Goal: Task Accomplishment & Management: Complete application form

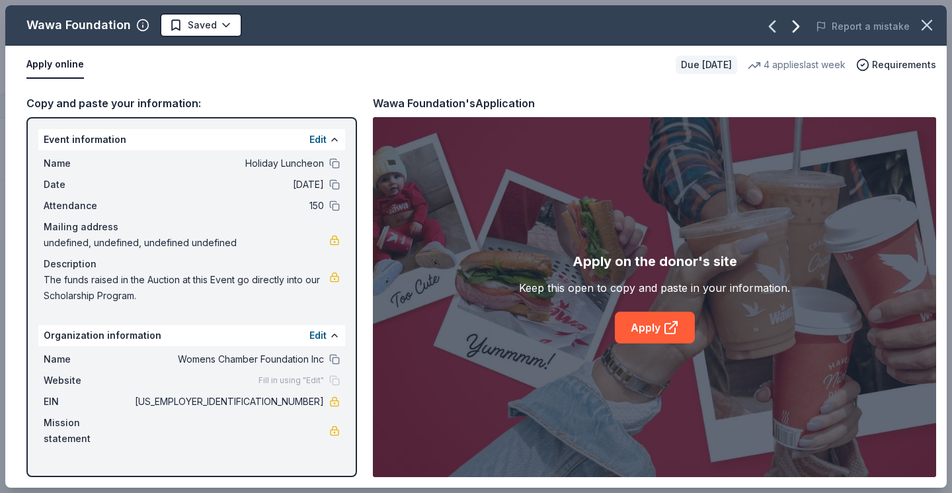
click at [801, 22] on icon "button" at bounding box center [796, 26] width 21 height 21
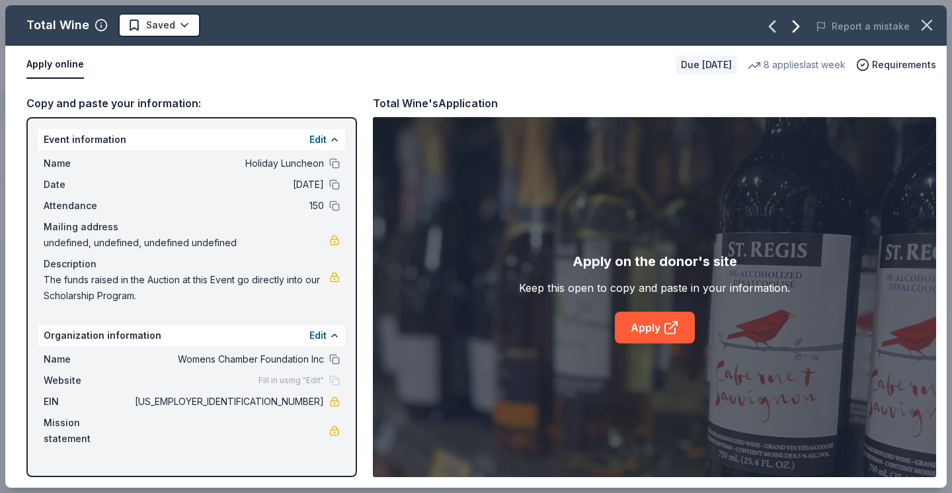
click at [801, 22] on icon "button" at bounding box center [796, 26] width 21 height 21
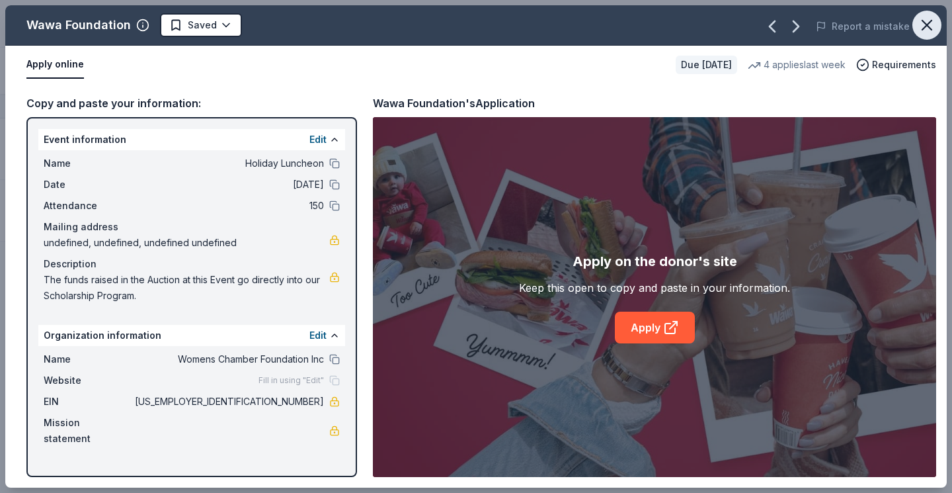
click at [927, 25] on icon "button" at bounding box center [927, 25] width 9 height 9
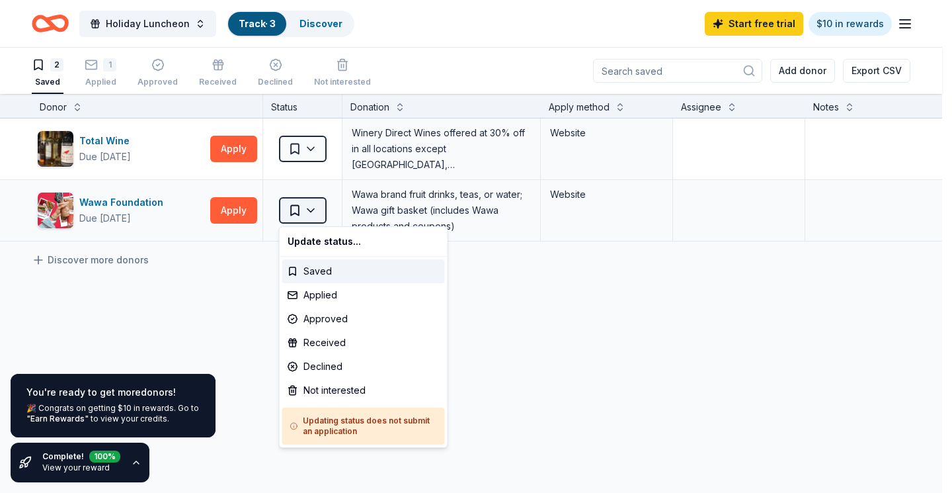
click at [315, 207] on html "2635 Old Okeechobee Road West Palm Beach , FL 33409 , USA Holiday Luncheon Trac…" at bounding box center [476, 246] width 952 height 493
click at [309, 291] on div "Applied" at bounding box center [363, 295] width 163 height 24
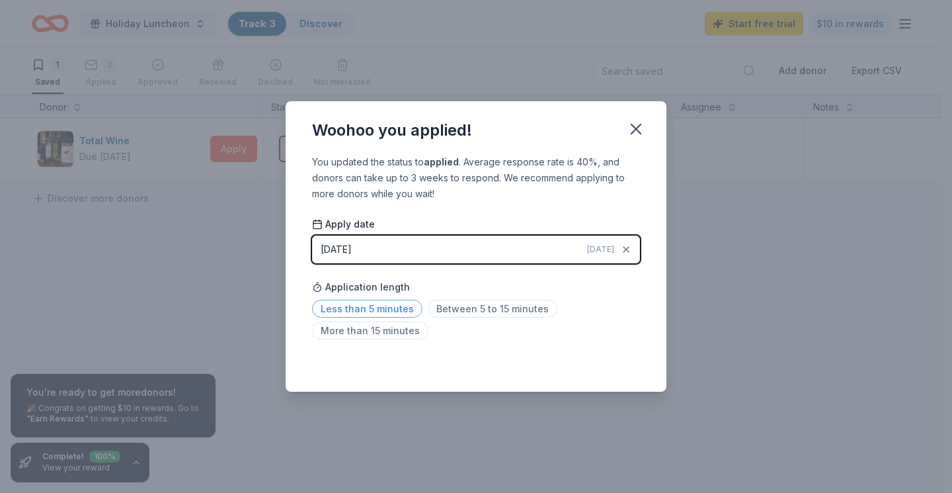
click at [395, 308] on span "Less than 5 minutes" at bounding box center [367, 309] width 110 height 18
click at [638, 132] on icon "button" at bounding box center [636, 128] width 9 height 9
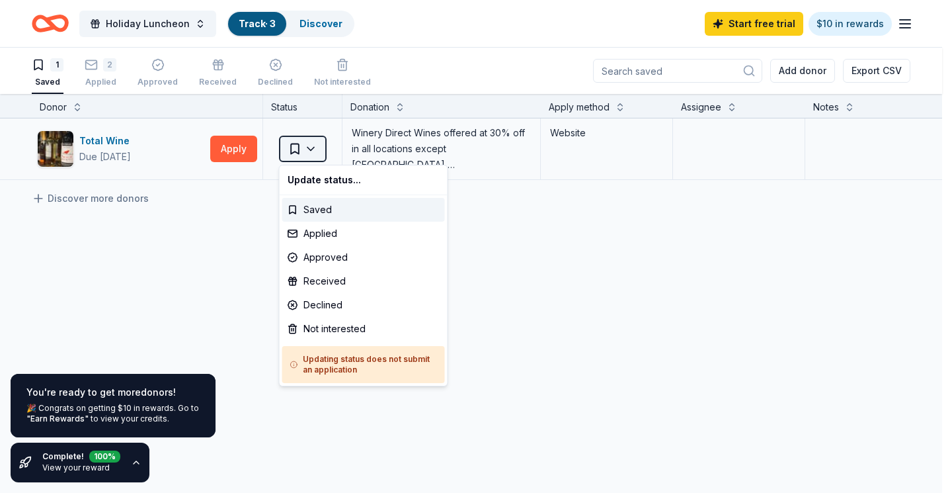
click at [310, 143] on html "2635 Old Okeechobee Road West Palm Beach , FL 33409 , USA Holiday Luncheon Trac…" at bounding box center [476, 246] width 952 height 493
click at [321, 233] on div "Applied" at bounding box center [363, 234] width 163 height 24
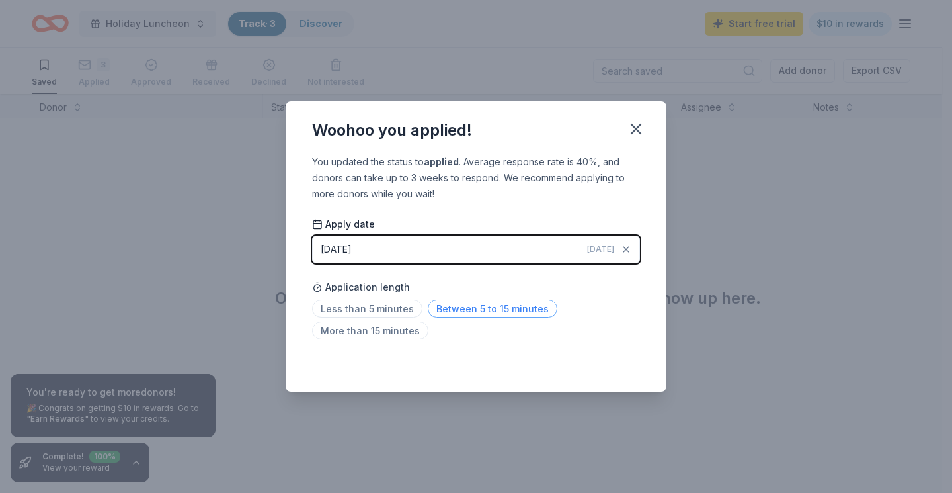
click at [446, 307] on span "Between 5 to 15 minutes" at bounding box center [493, 309] width 130 height 18
click at [636, 126] on icon "button" at bounding box center [636, 129] width 19 height 19
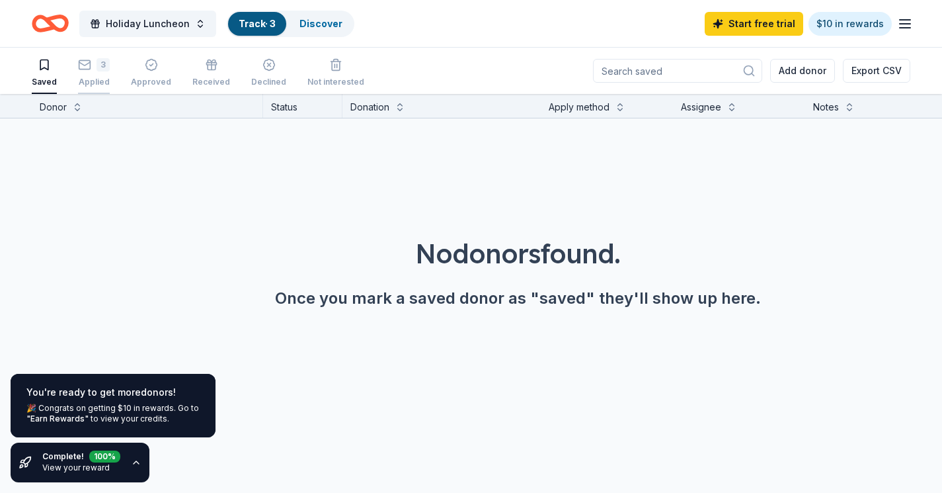
click at [93, 79] on div "Applied" at bounding box center [94, 74] width 32 height 11
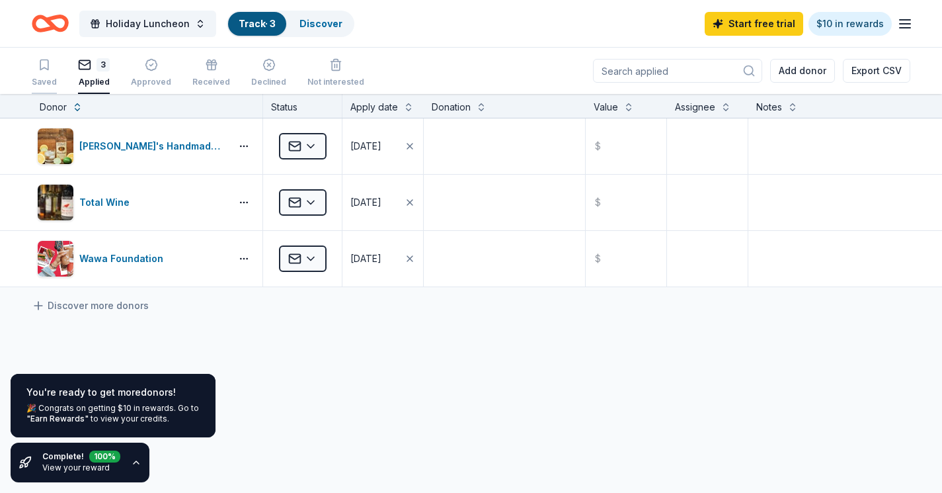
click at [46, 78] on div "Saved" at bounding box center [44, 82] width 25 height 11
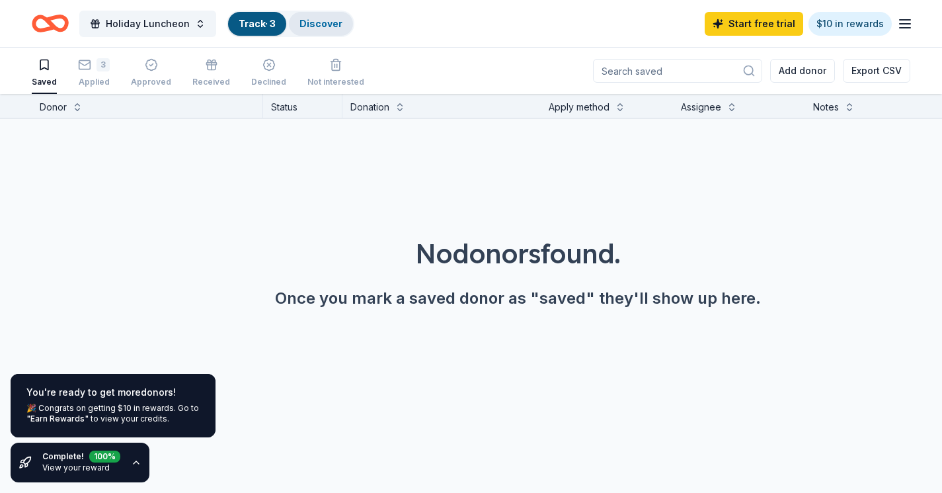
click at [318, 22] on link "Discover" at bounding box center [321, 23] width 43 height 11
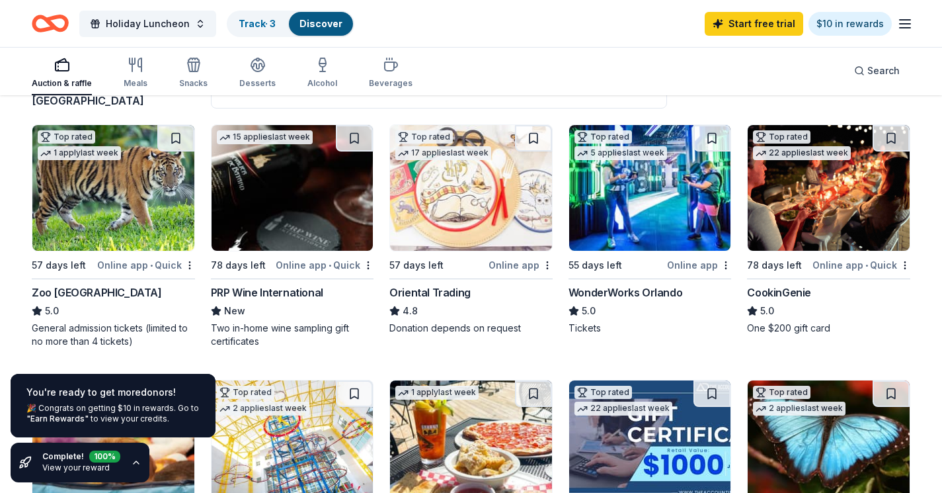
scroll to position [132, 0]
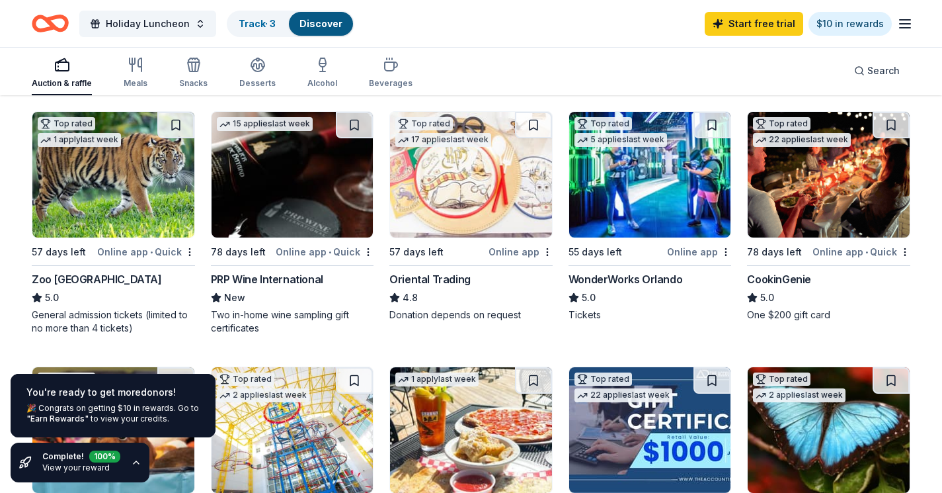
click at [103, 315] on div "General admission tickets (limited to no more than 4 tickets)" at bounding box center [113, 321] width 163 height 26
click at [127, 251] on div "Online app • Quick" at bounding box center [146, 251] width 98 height 17
click at [615, 277] on div "WonderWorks Orlando" at bounding box center [626, 279] width 114 height 16
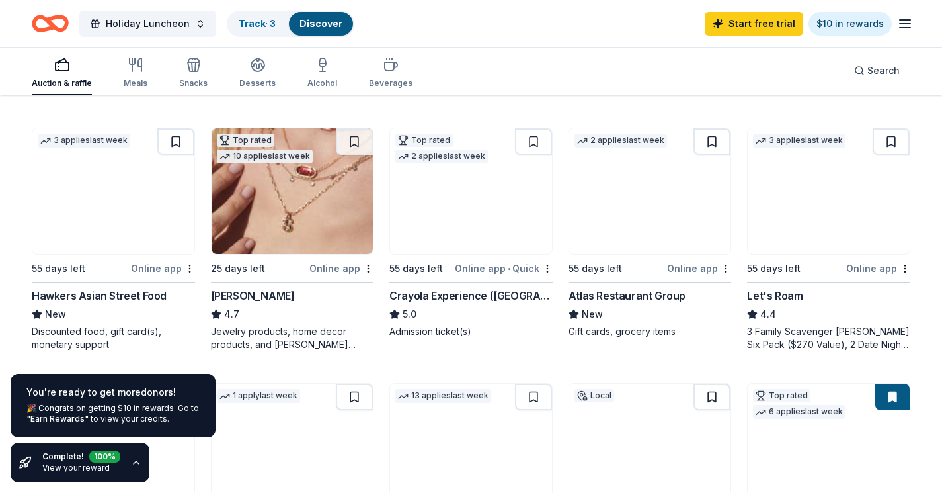
scroll to position [595, 0]
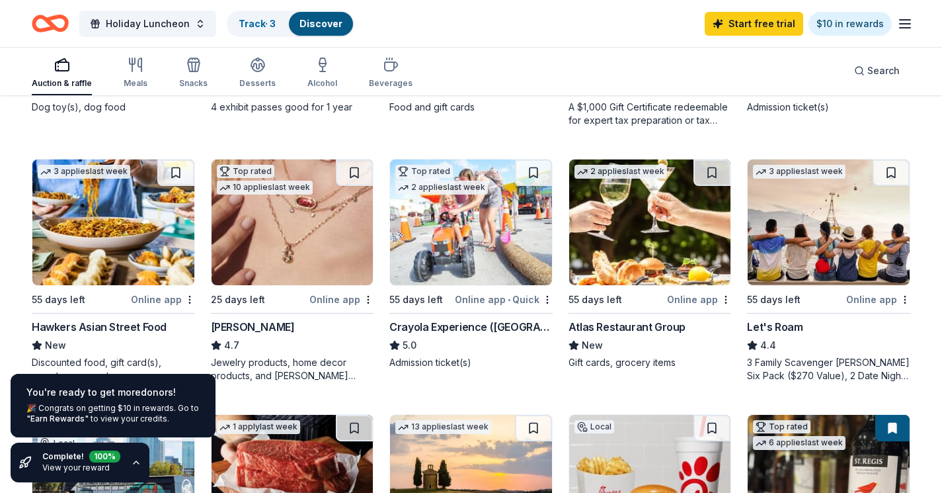
click at [429, 328] on div "Crayola Experience (Orlando)" at bounding box center [471, 327] width 163 height 16
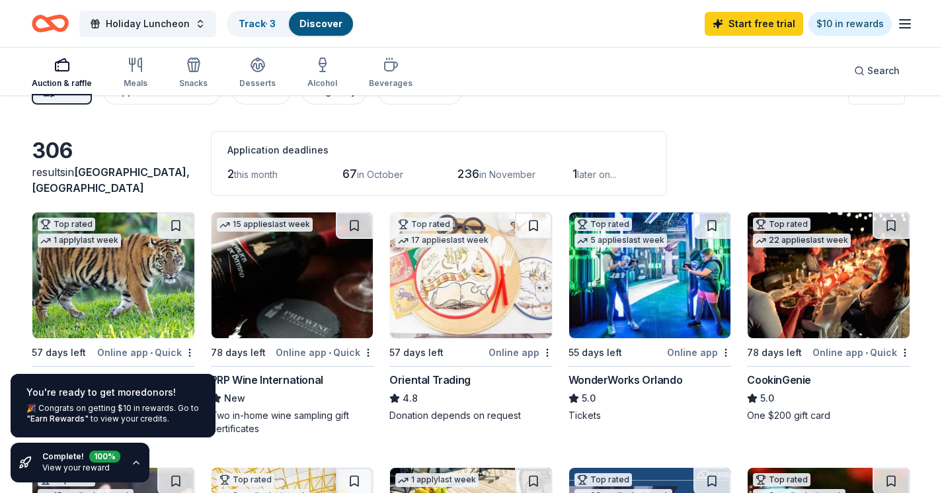
scroll to position [0, 0]
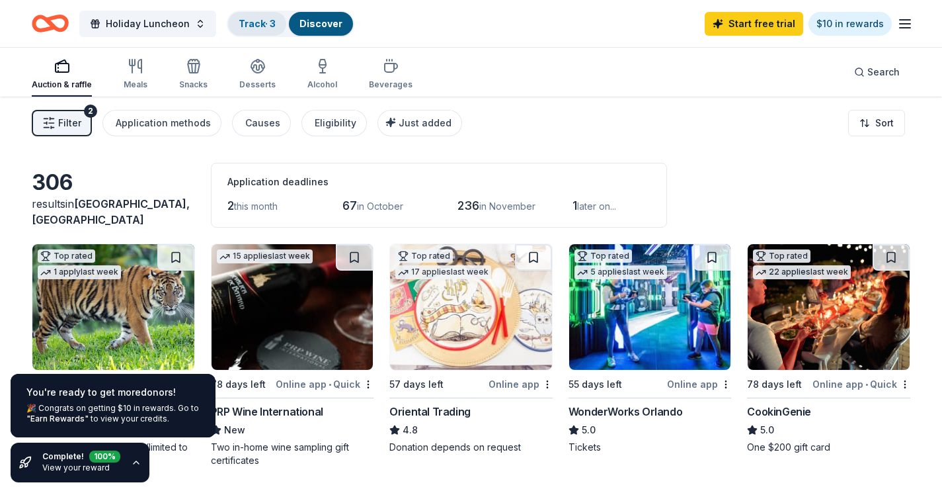
click at [259, 22] on link "Track · 3" at bounding box center [257, 23] width 37 height 11
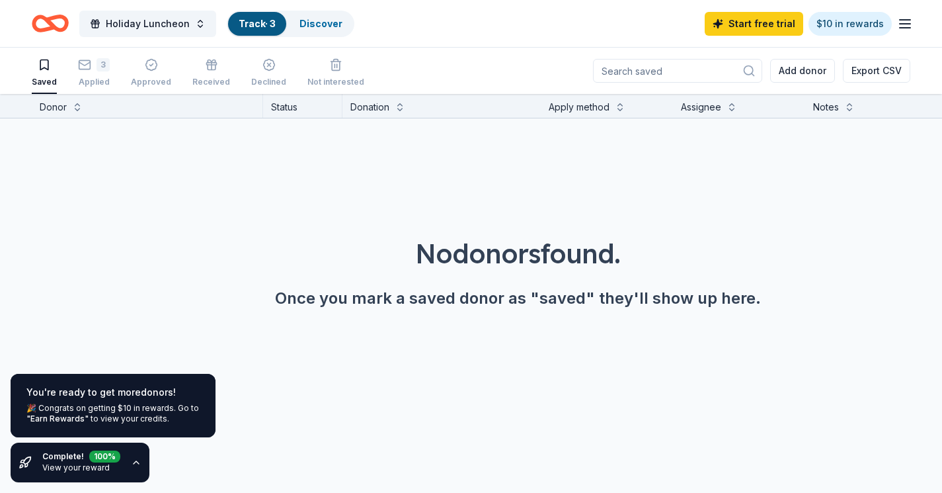
scroll to position [1, 0]
click at [310, 23] on link "Discover" at bounding box center [321, 23] width 43 height 11
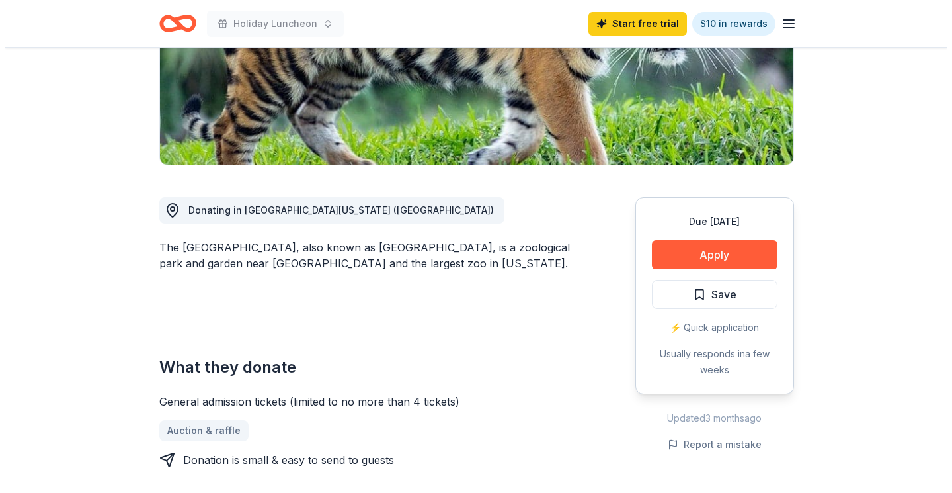
scroll to position [265, 0]
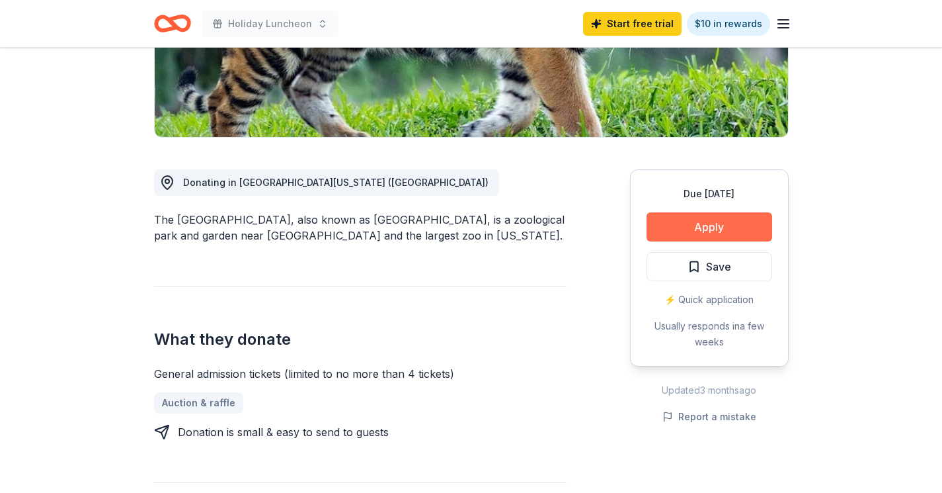
click at [705, 224] on button "Apply" at bounding box center [710, 226] width 126 height 29
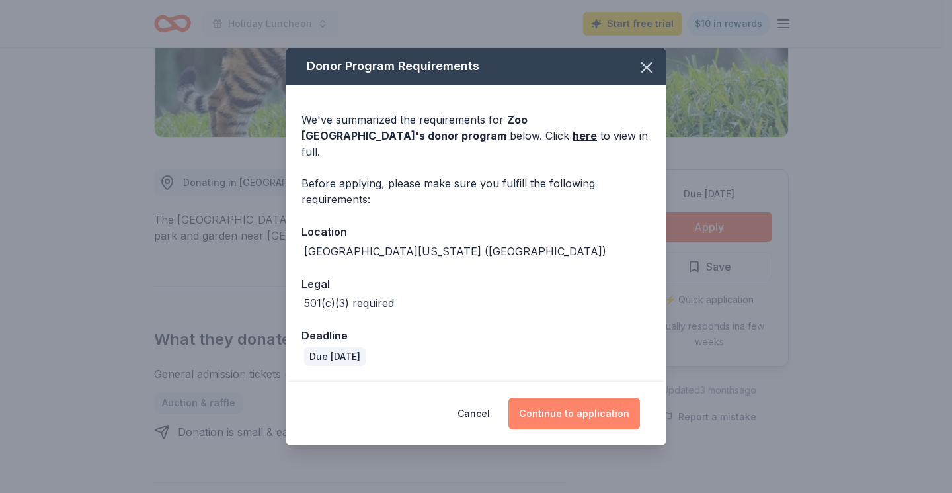
click at [576, 403] on button "Continue to application" at bounding box center [575, 413] width 132 height 32
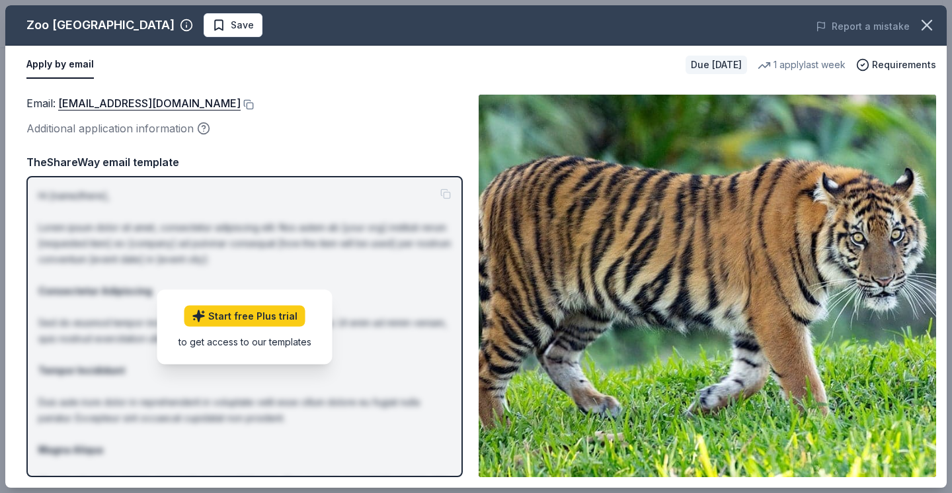
click at [245, 153] on div "Email : zoodonationrequests@miamidade.gov Additional application information Th…" at bounding box center [244, 286] width 436 height 382
click at [107, 126] on div "Additional application information" at bounding box center [244, 128] width 436 height 17
click at [204, 126] on icon "button" at bounding box center [203, 128] width 13 height 13
click at [322, 134] on div "Additional application information" at bounding box center [244, 128] width 436 height 17
click at [70, 30] on div "Zoo Miami" at bounding box center [100, 25] width 148 height 21
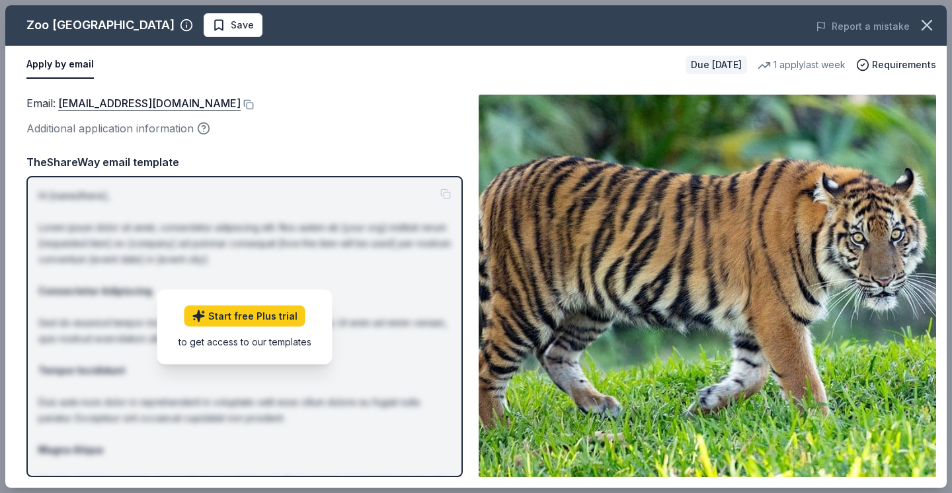
click at [71, 25] on div "Zoo Miami" at bounding box center [100, 25] width 148 height 21
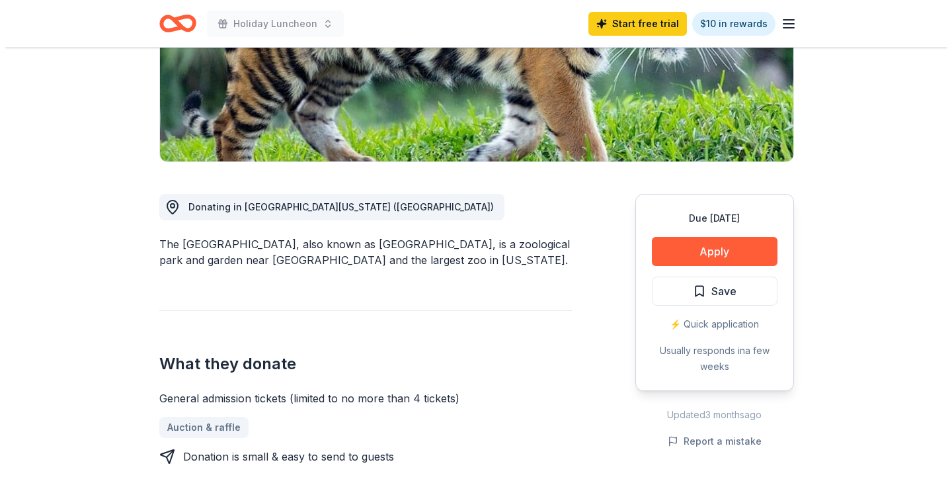
scroll to position [265, 0]
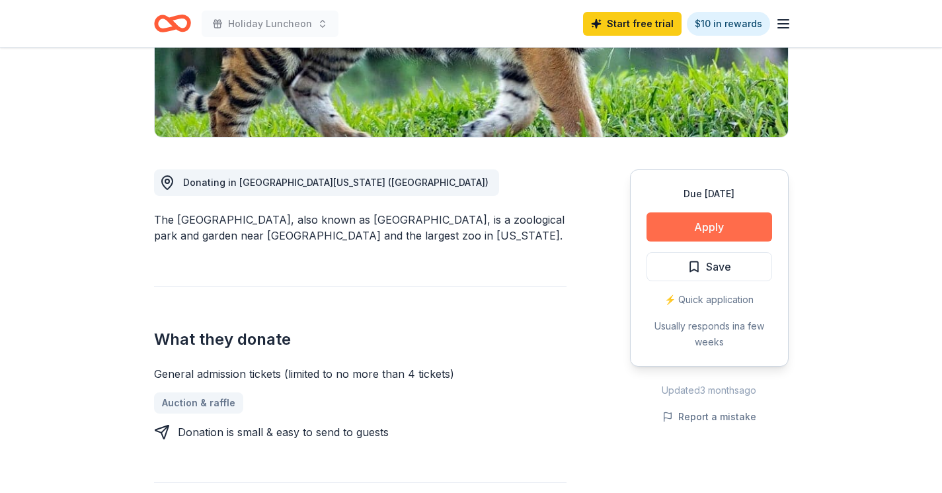
click at [718, 222] on button "Apply" at bounding box center [710, 226] width 126 height 29
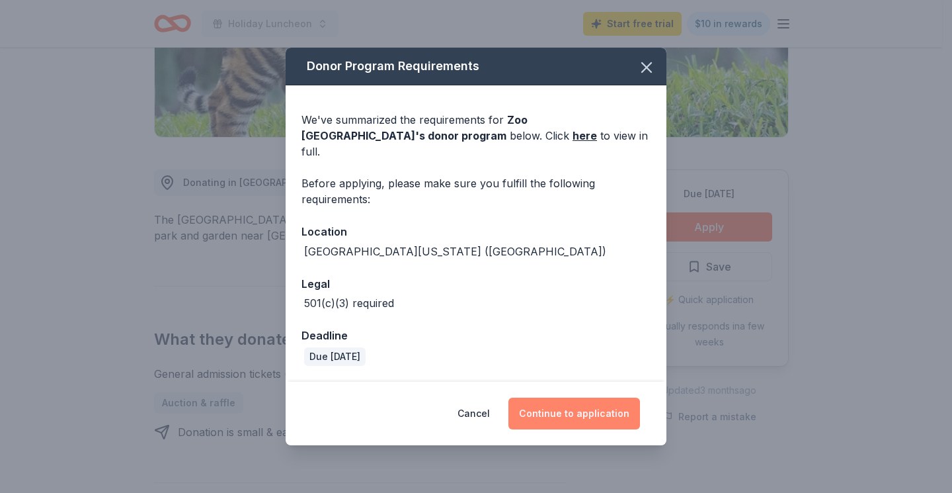
click at [587, 409] on button "Continue to application" at bounding box center [575, 413] width 132 height 32
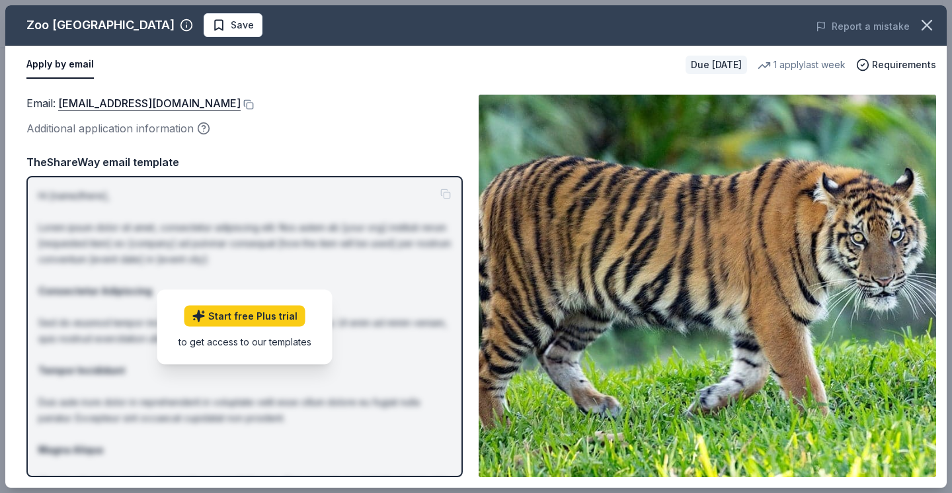
click at [117, 128] on div "Additional application information" at bounding box center [244, 128] width 436 height 17
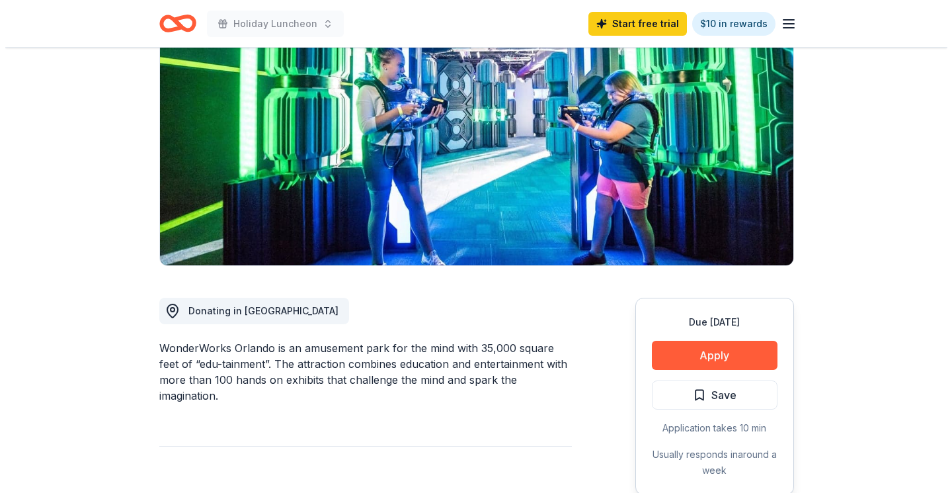
scroll to position [198, 0]
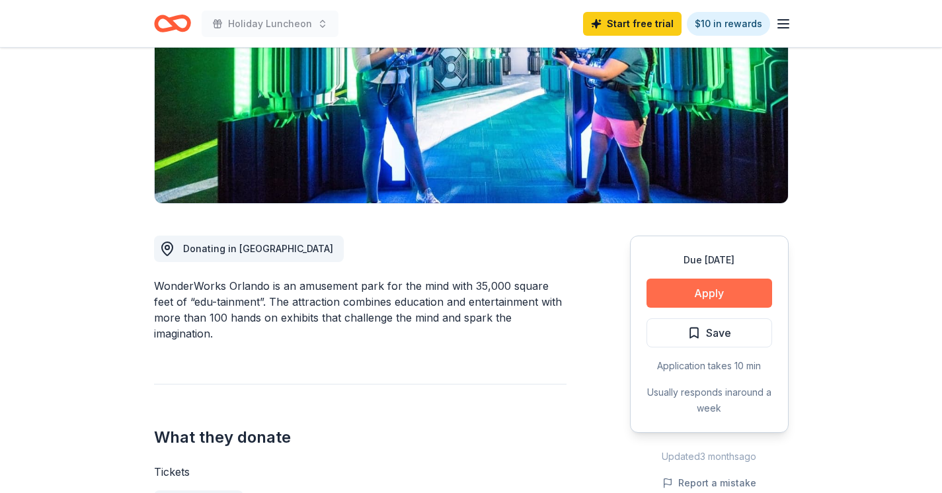
click at [712, 292] on button "Apply" at bounding box center [710, 292] width 126 height 29
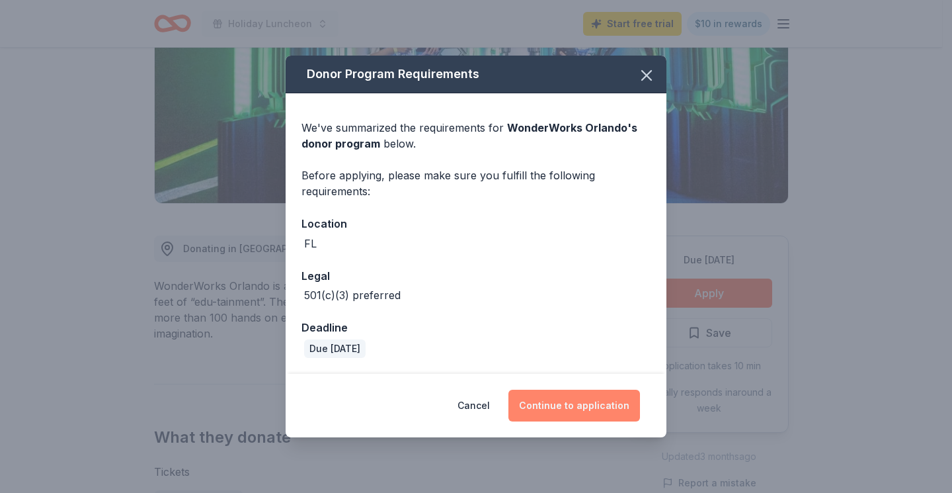
drag, startPoint x: 568, startPoint y: 409, endPoint x: 579, endPoint y: 414, distance: 12.2
click at [568, 409] on button "Continue to application" at bounding box center [575, 406] width 132 height 32
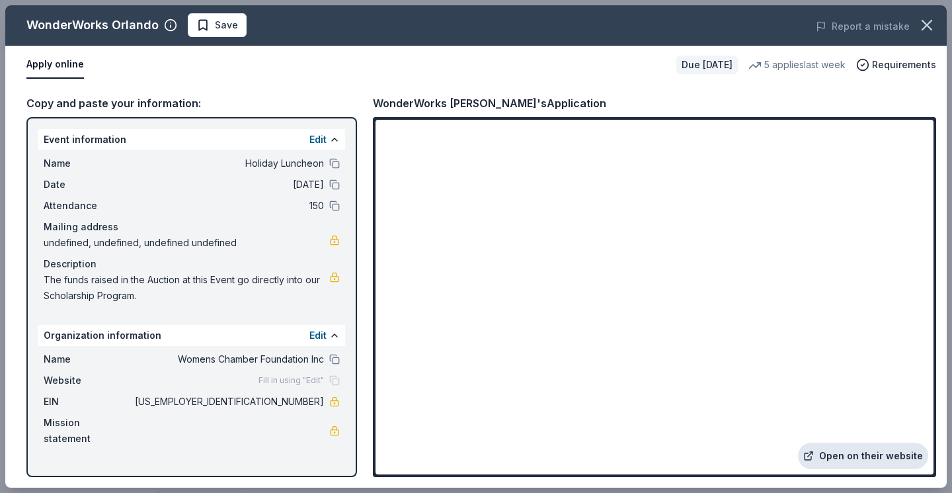
click at [870, 454] on link "Open on their website" at bounding box center [863, 455] width 130 height 26
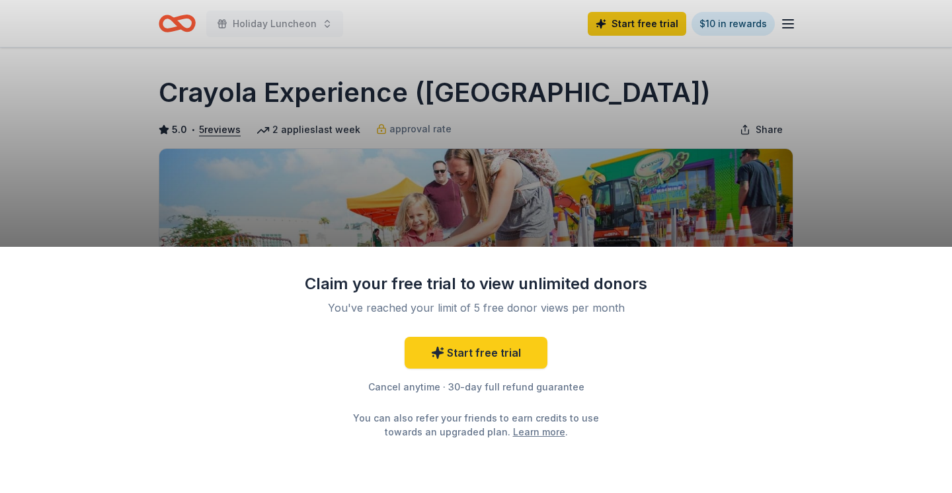
click at [853, 161] on div "Claim your free trial to view unlimited donors You've reached your limit of 5 f…" at bounding box center [476, 246] width 952 height 493
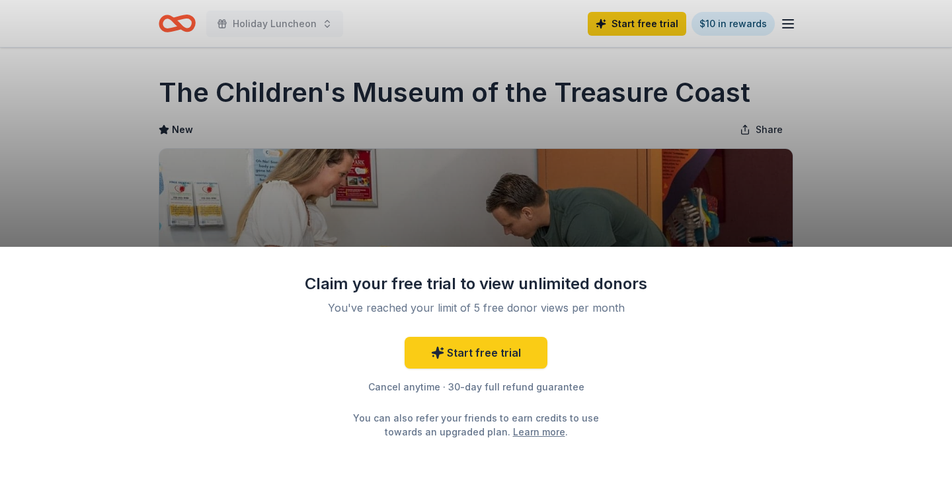
drag, startPoint x: 163, startPoint y: 88, endPoint x: 421, endPoint y: 54, distance: 259.5
click at [421, 54] on div "Claim your free trial to view unlimited donors You've reached your limit of 5 f…" at bounding box center [476, 246] width 952 height 493
